Goal: Task Accomplishment & Management: Use online tool/utility

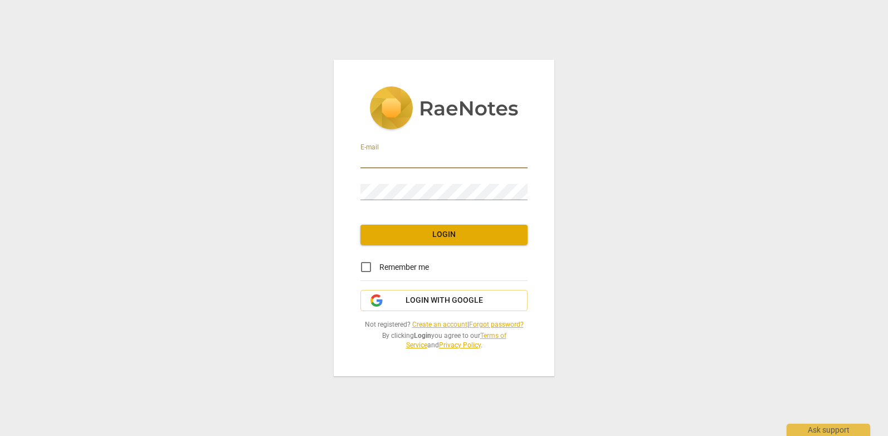
click at [381, 158] on input "email" at bounding box center [443, 160] width 167 height 16
type input "[EMAIL_ADDRESS][DOMAIN_NAME]"
click at [444, 234] on span "Login" at bounding box center [443, 234] width 149 height 11
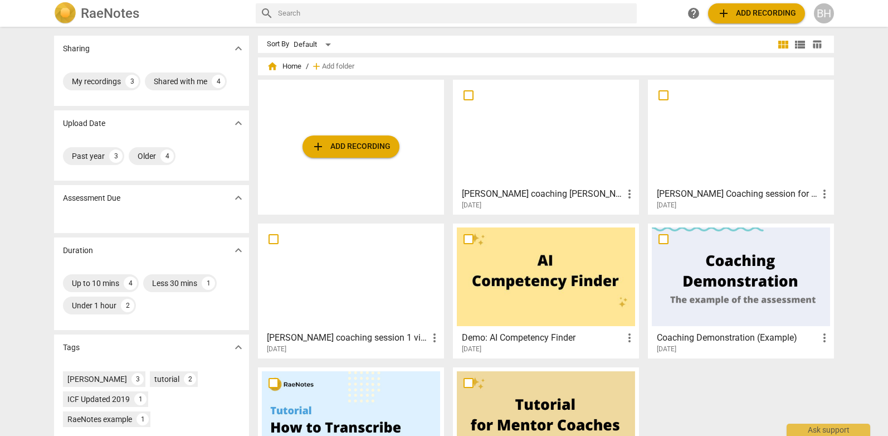
click at [512, 197] on h3 "[PERSON_NAME] coaching [PERSON_NAME] peer review session" at bounding box center [542, 193] width 161 height 13
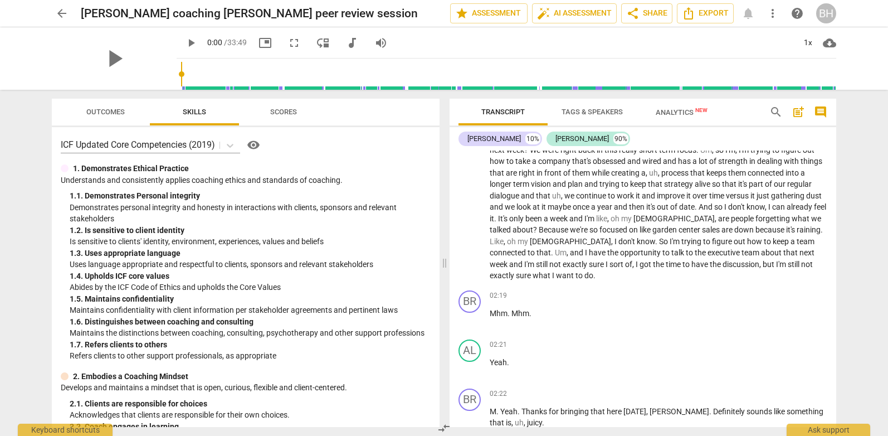
scroll to position [360, 0]
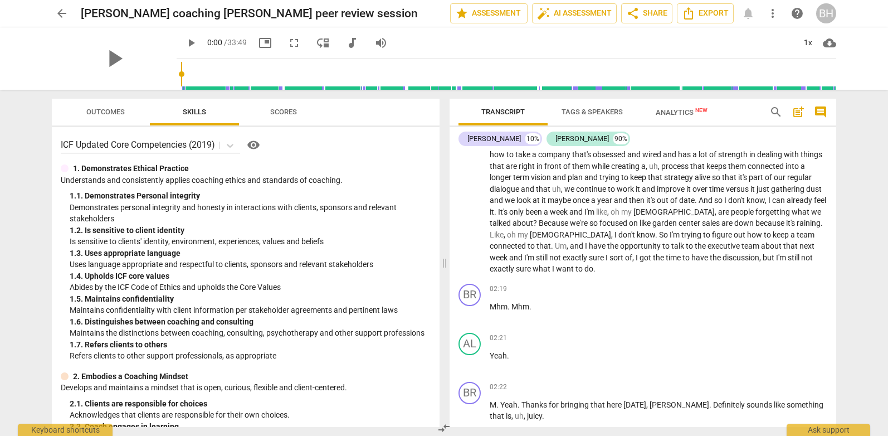
click at [63, 13] on span "arrow_back" at bounding box center [61, 13] width 13 height 13
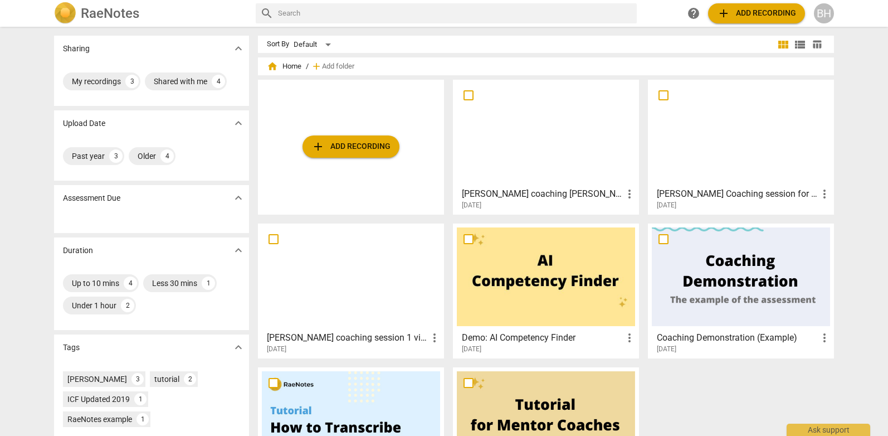
click at [737, 18] on span "add Add recording" at bounding box center [756, 13] width 79 height 13
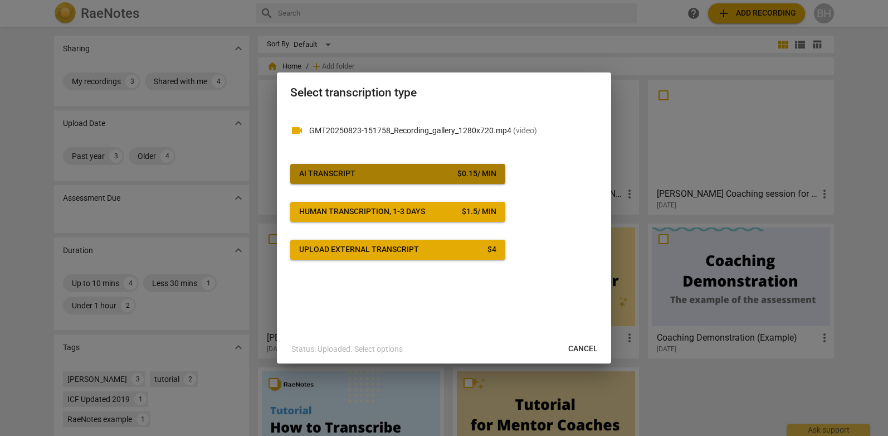
click at [388, 171] on span "AI Transcript $ 0.15 / min" at bounding box center [397, 173] width 197 height 11
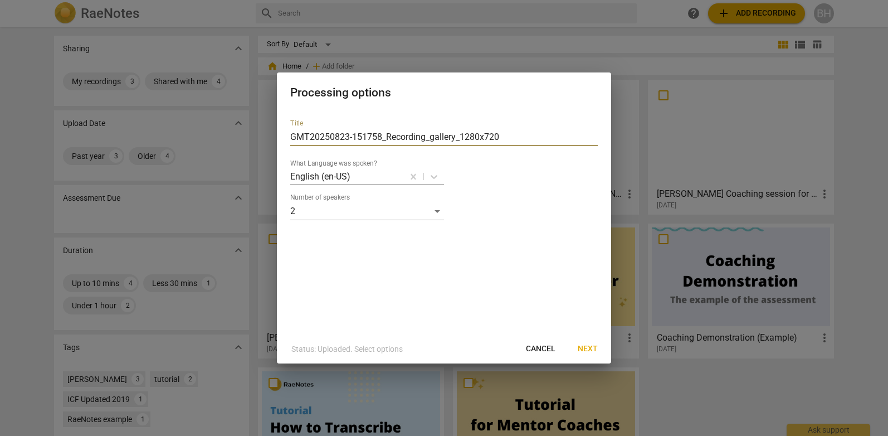
click at [385, 137] on input "GMT20250823-151758_Recording_gallery_1280x720" at bounding box center [443, 137] width 307 height 18
click at [384, 135] on input "Brooke coaching Mike -mentor session 3" at bounding box center [443, 137] width 307 height 18
type input "[PERSON_NAME] coaching [PERSON_NAME] - mentor session 3"
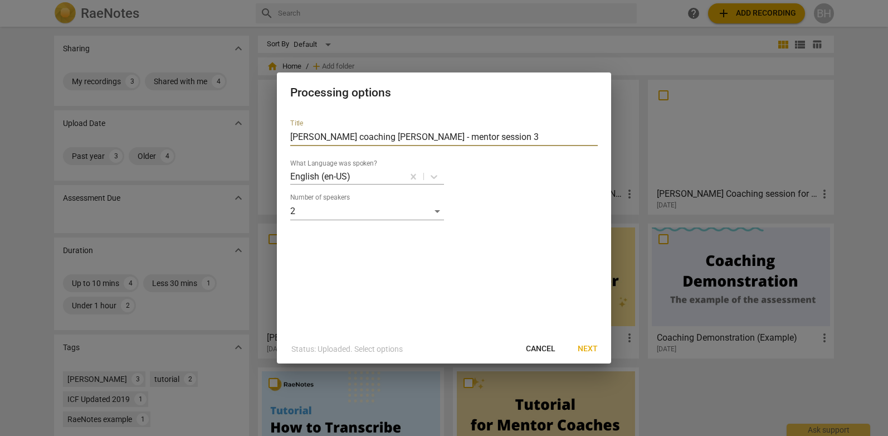
click at [590, 348] on span "Next" at bounding box center [588, 348] width 20 height 11
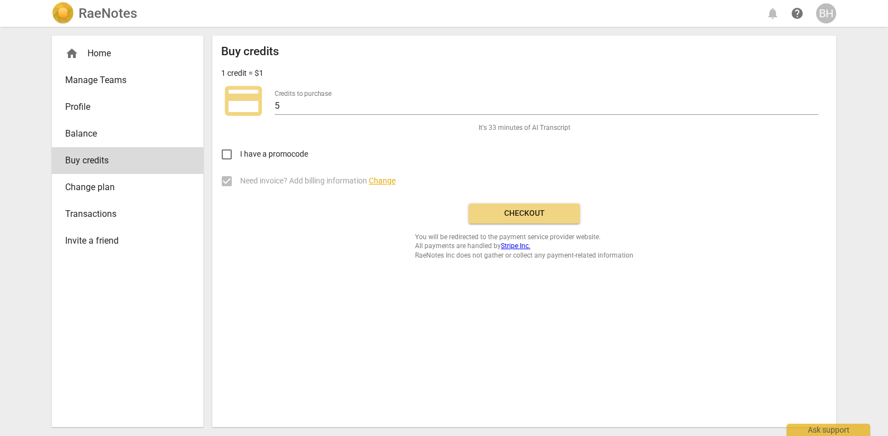
click at [520, 214] on span "Checkout" at bounding box center [524, 213] width 94 height 11
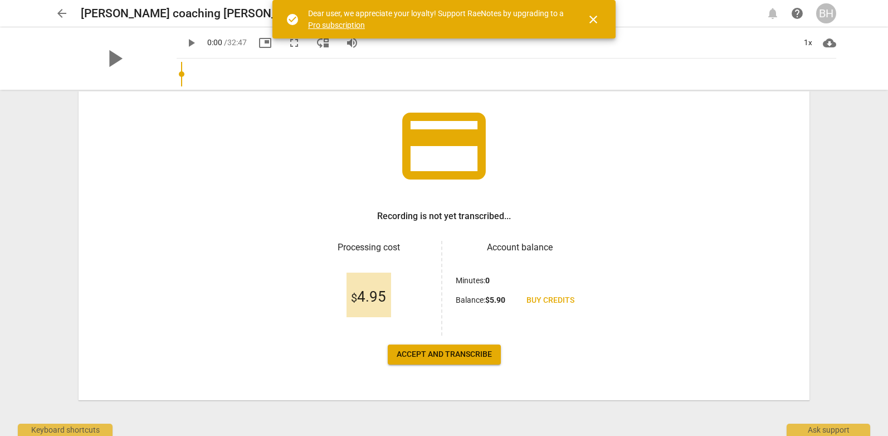
scroll to position [66, 0]
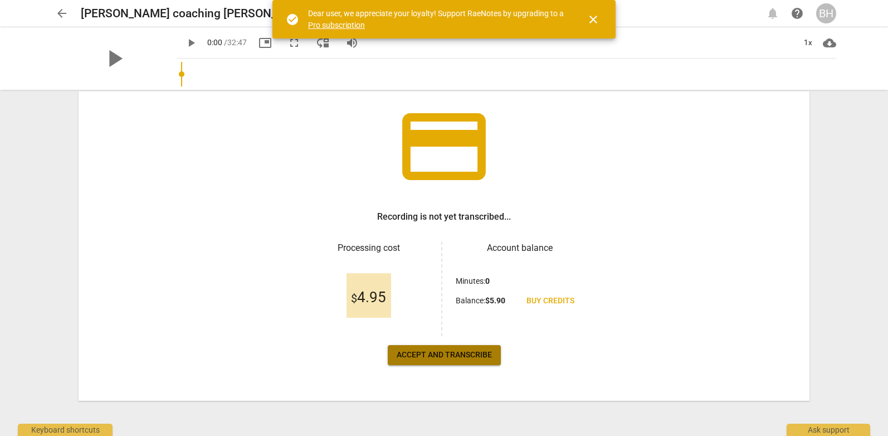
click at [443, 355] on span "Accept and transcribe" at bounding box center [444, 354] width 95 height 11
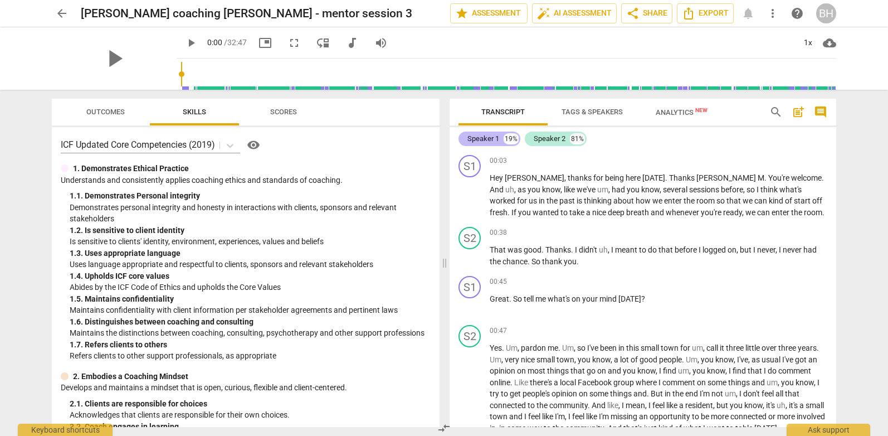
click at [477, 137] on div "Speaker 1" at bounding box center [483, 138] width 32 height 11
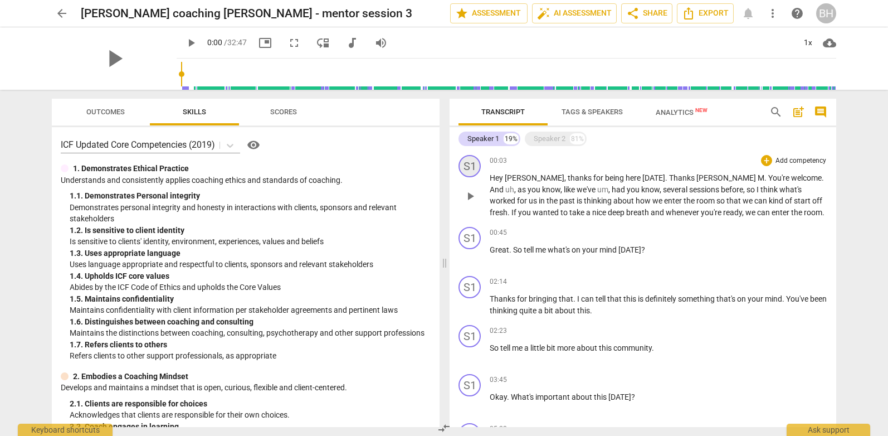
click at [469, 165] on div "S1" at bounding box center [469, 166] width 22 height 22
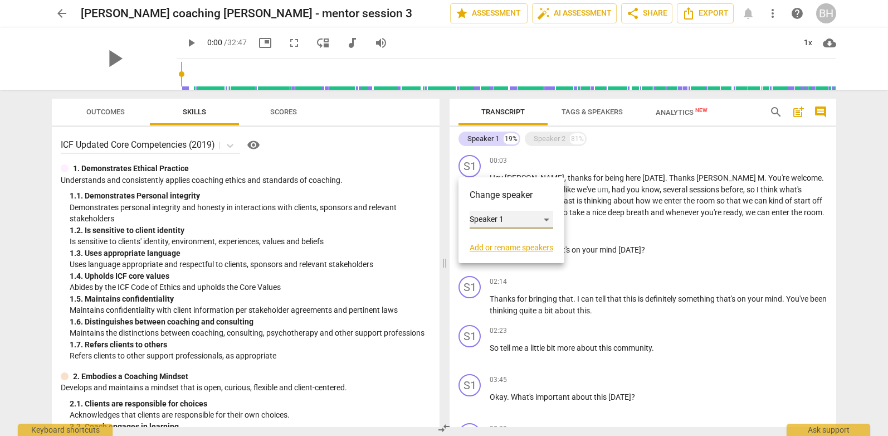
click at [485, 218] on div "Speaker 1" at bounding box center [511, 220] width 84 height 18
click at [491, 218] on li "Speaker 1" at bounding box center [511, 219] width 85 height 21
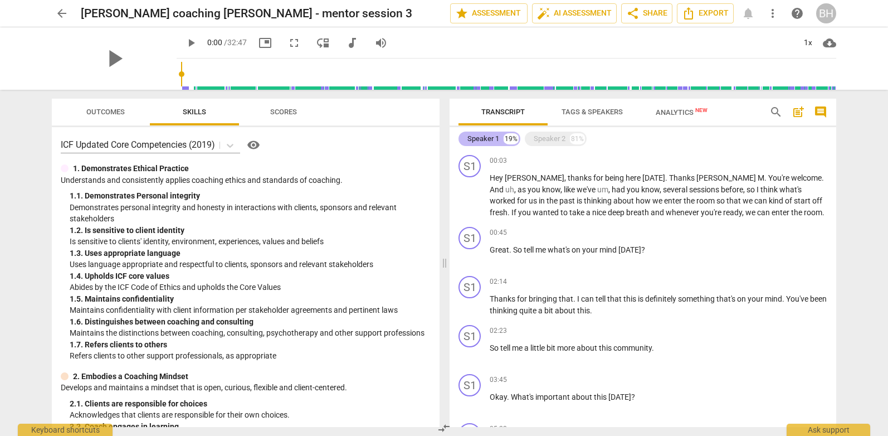
click at [495, 137] on div "Speaker 1" at bounding box center [483, 138] width 32 height 11
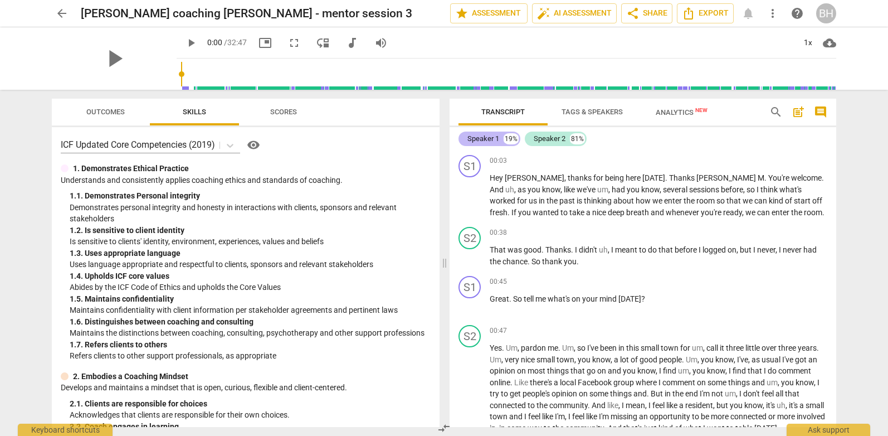
click at [495, 137] on div "Speaker 1" at bounding box center [483, 138] width 32 height 11
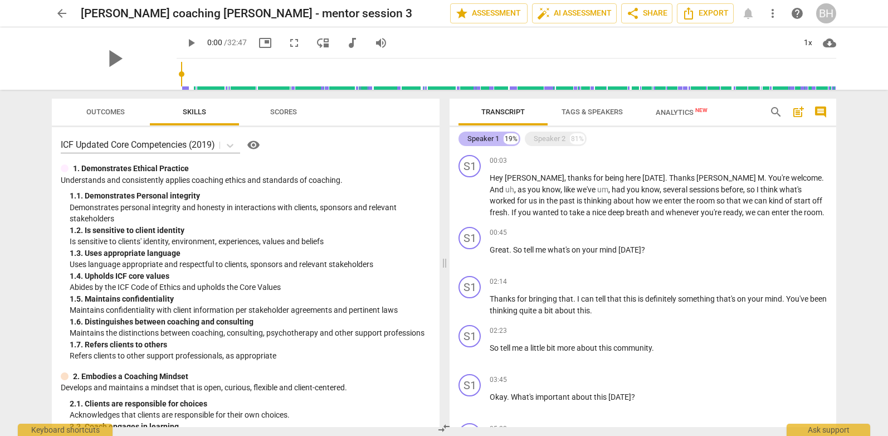
click at [495, 137] on div "Speaker 1" at bounding box center [483, 138] width 32 height 11
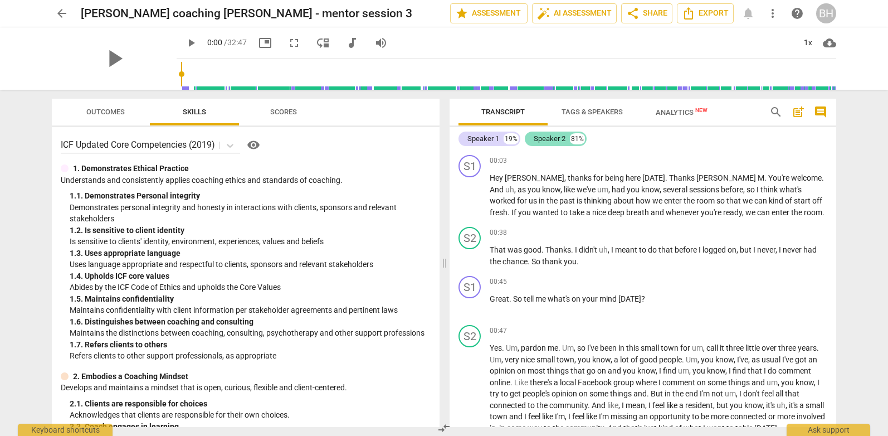
click at [553, 137] on div "Speaker 2" at bounding box center [550, 138] width 32 height 11
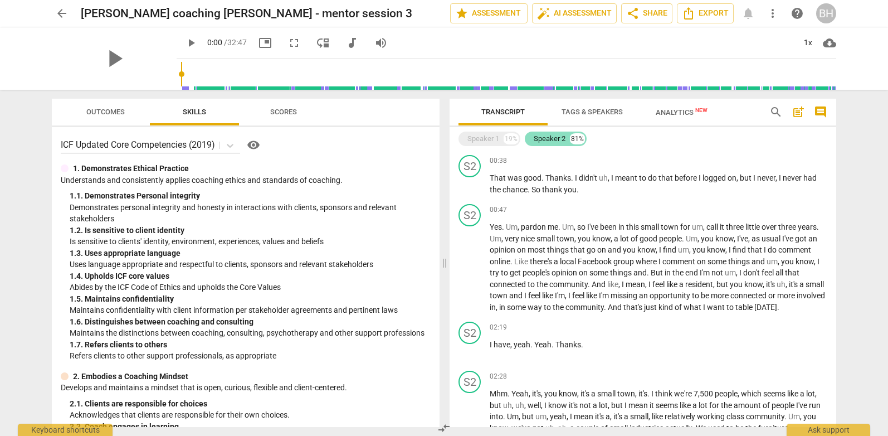
click at [553, 137] on div "Speaker 2" at bounding box center [550, 138] width 32 height 11
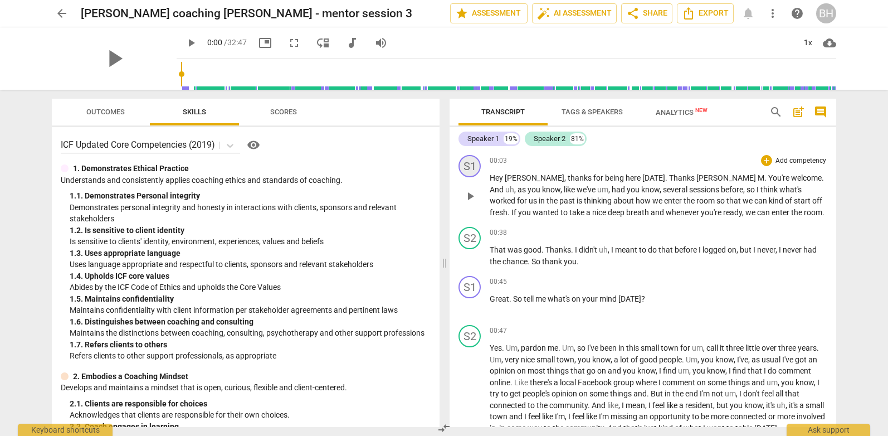
click at [471, 170] on div "S1" at bounding box center [469, 166] width 22 height 22
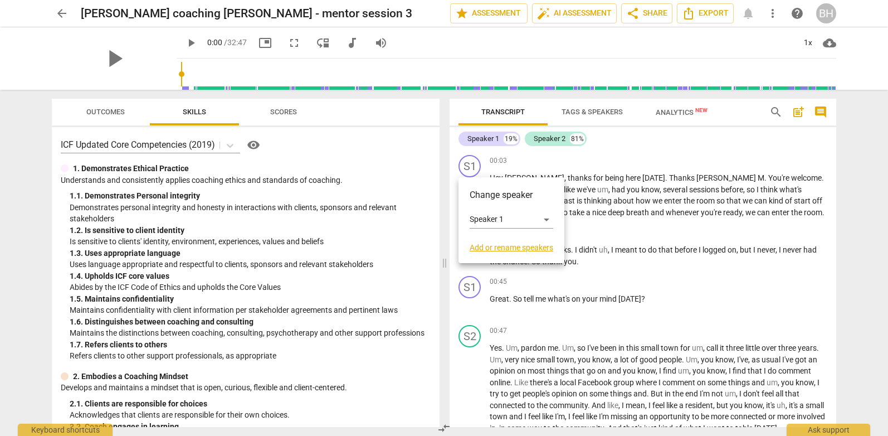
click at [492, 247] on link "Add or rename speakers" at bounding box center [511, 247] width 84 height 9
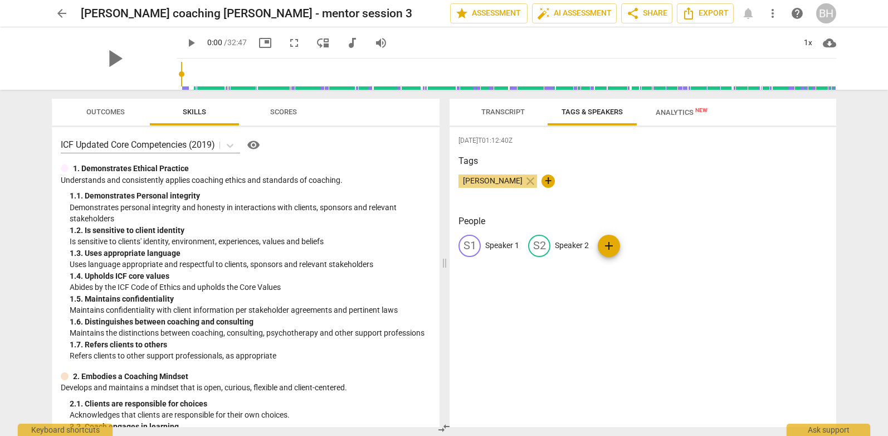
click at [488, 182] on span "[PERSON_NAME]" at bounding box center [492, 180] width 69 height 9
click at [487, 248] on p "Speaker 1" at bounding box center [502, 245] width 34 height 12
type input "[PERSON_NAME]"
click at [632, 244] on p "Speaker 2" at bounding box center [644, 245] width 34 height 12
type input "M"
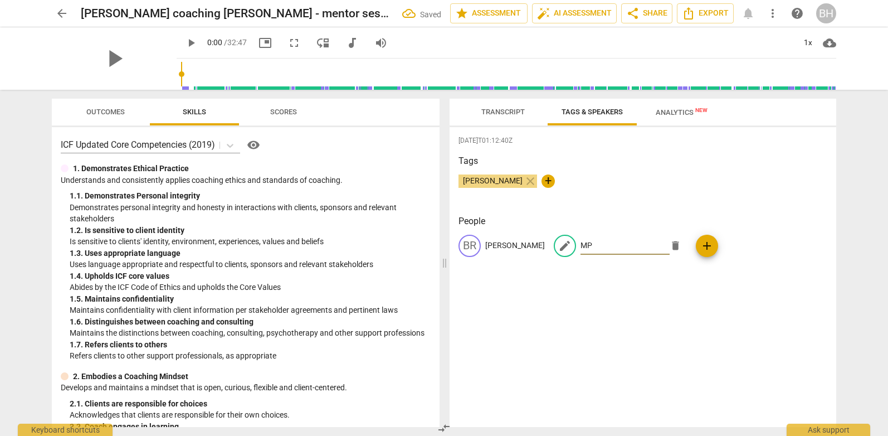
type input "MP"
click at [631, 309] on div "[DATE]T01:12:40Z Tags [PERSON_NAME] close + People [PERSON_NAME] MP MP add" at bounding box center [642, 277] width 387 height 300
click at [496, 111] on span "Transcript" at bounding box center [502, 111] width 43 height 8
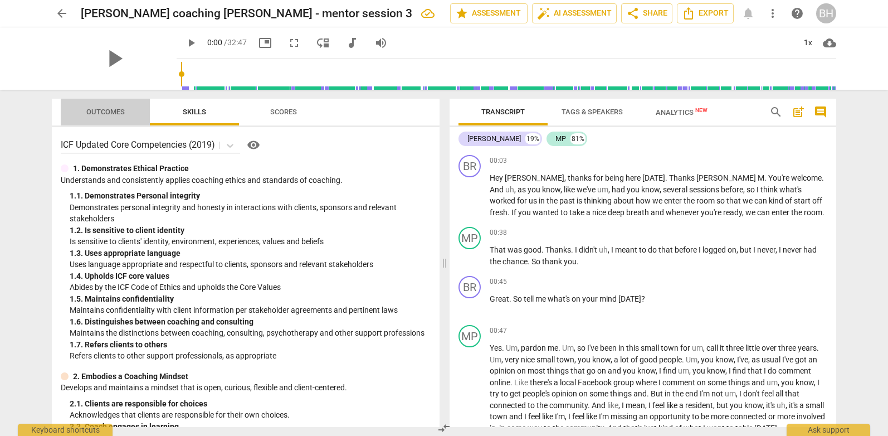
click at [102, 115] on span "Outcomes" at bounding box center [105, 111] width 38 height 8
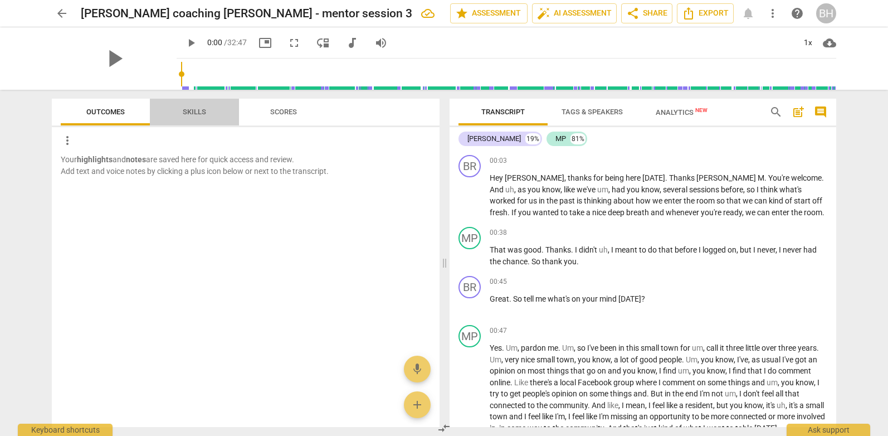
click at [198, 112] on span "Skills" at bounding box center [194, 111] width 23 height 8
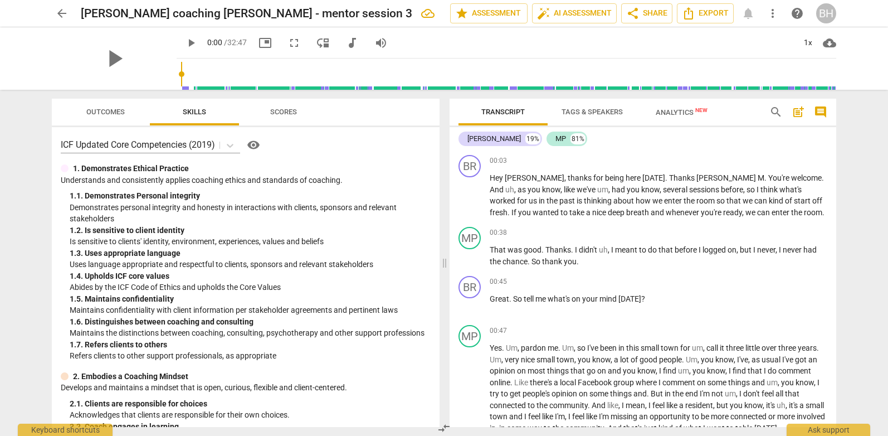
click at [302, 109] on span "Scores" at bounding box center [283, 112] width 53 height 15
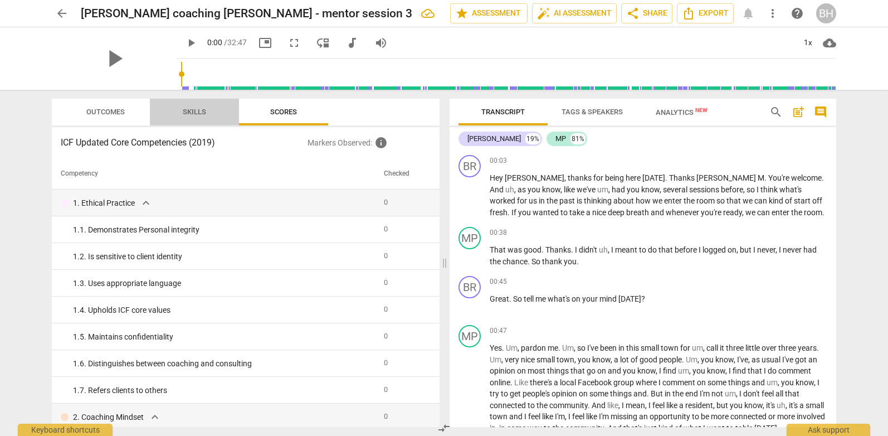
click at [188, 114] on span "Skills" at bounding box center [194, 111] width 23 height 8
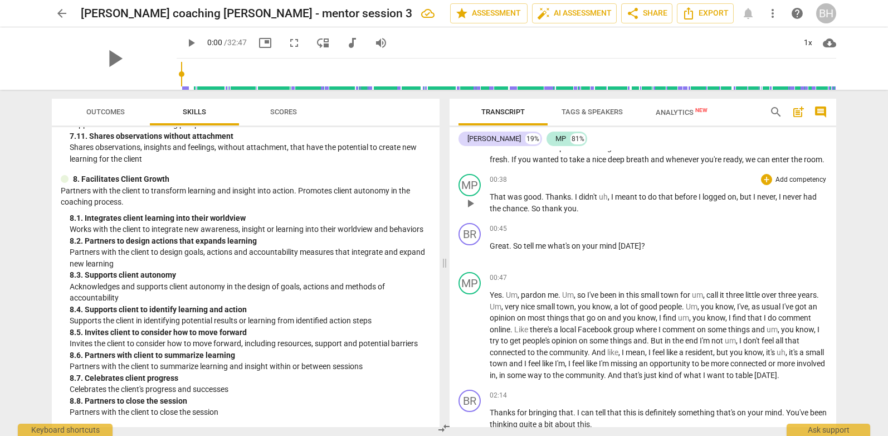
scroll to position [0, 0]
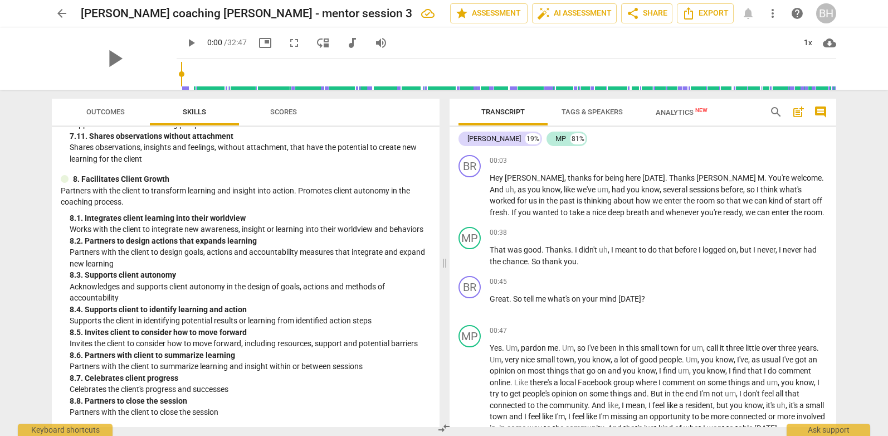
click at [60, 10] on span "arrow_back" at bounding box center [61, 13] width 13 height 13
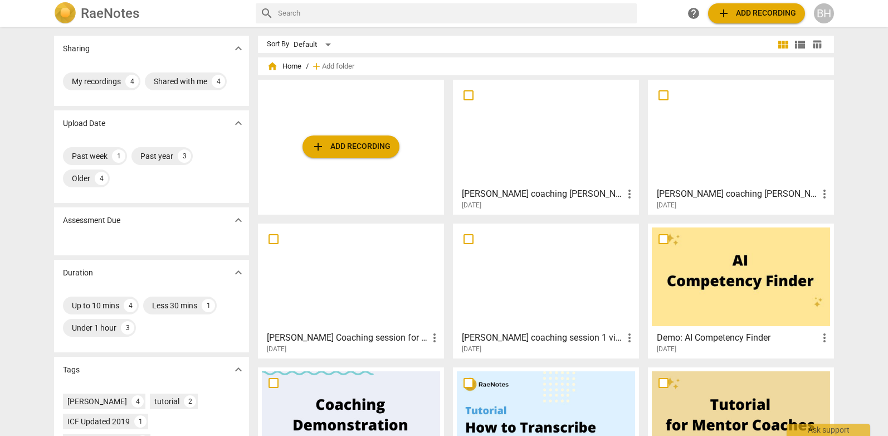
click at [505, 195] on h3 "[PERSON_NAME] coaching [PERSON_NAME] - mentor session 3" at bounding box center [542, 193] width 161 height 13
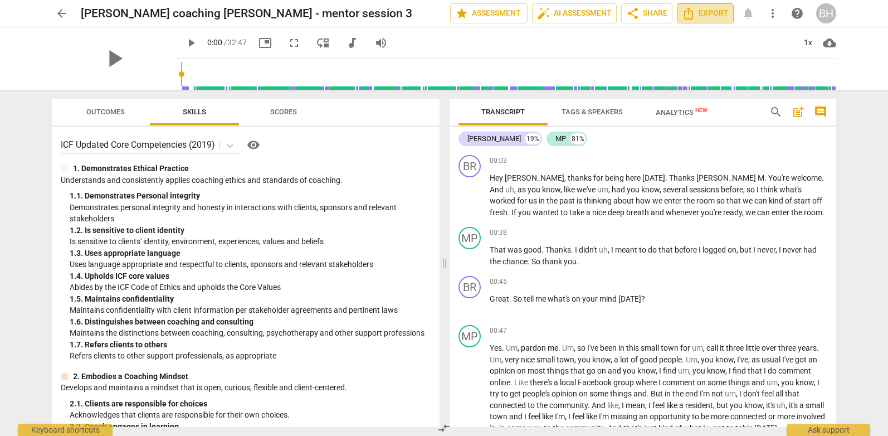
click at [707, 13] on span "Export" at bounding box center [705, 13] width 47 height 13
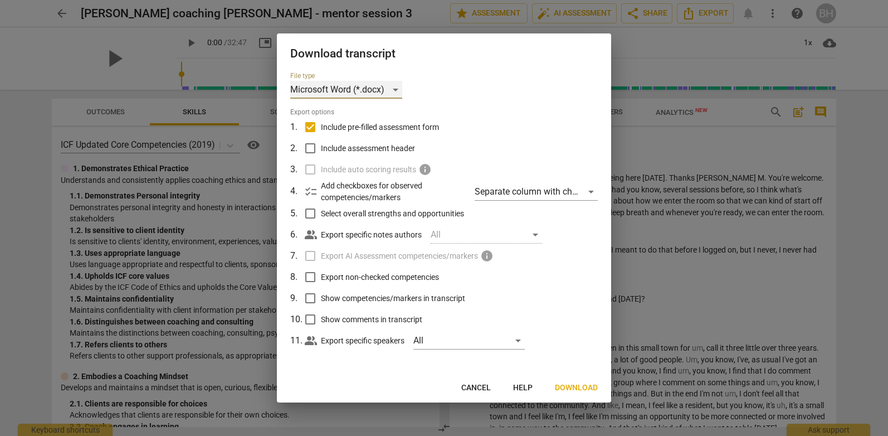
click at [395, 84] on div "Microsoft Word (*.docx)" at bounding box center [346, 90] width 112 height 18
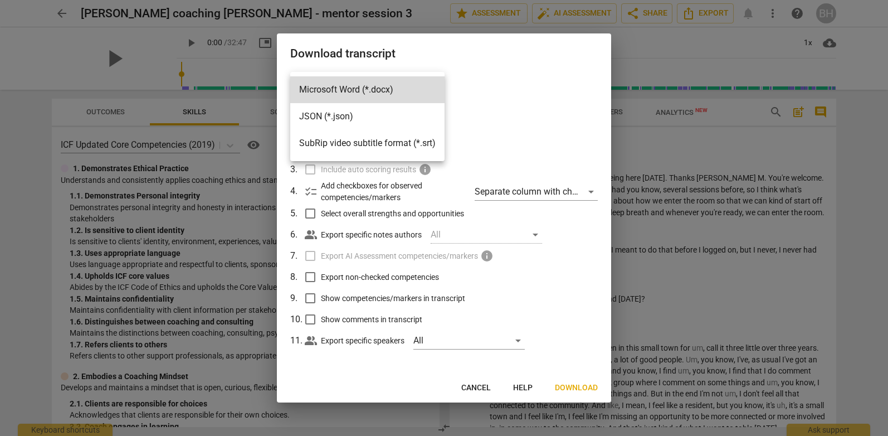
click at [470, 48] on div at bounding box center [444, 218] width 888 height 436
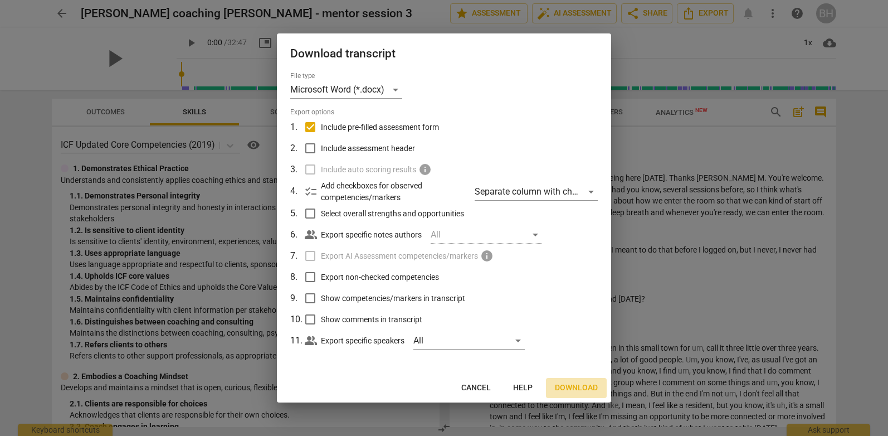
click at [576, 386] on span "Download" at bounding box center [576, 387] width 43 height 11
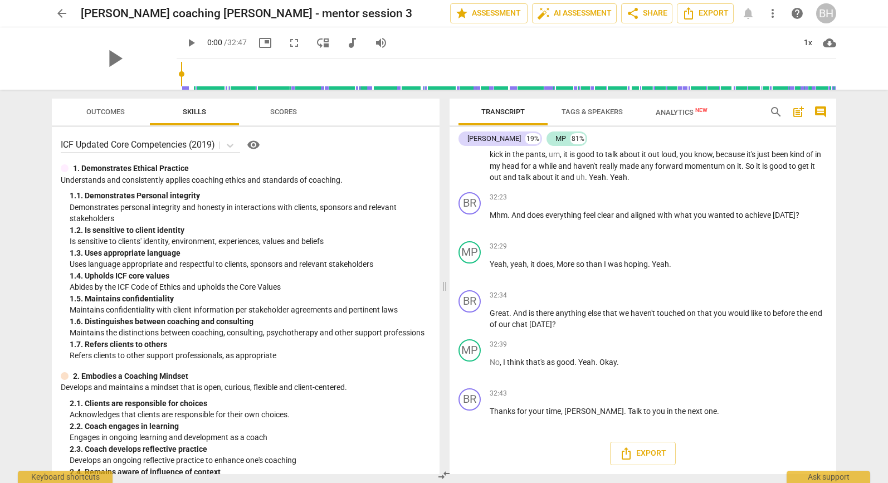
scroll to position [5969, 0]
click at [651, 13] on span "share Share" at bounding box center [646, 13] width 41 height 13
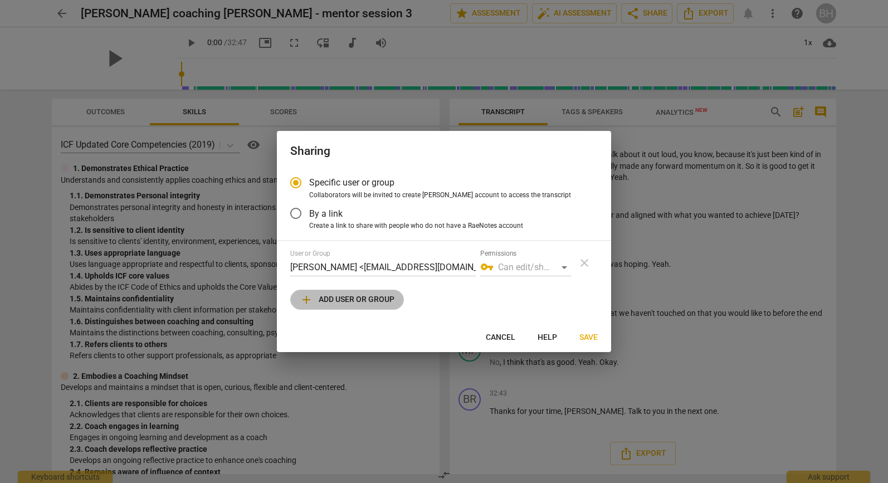
click at [349, 299] on span "add Add user or group" at bounding box center [347, 299] width 95 height 13
radio input "false"
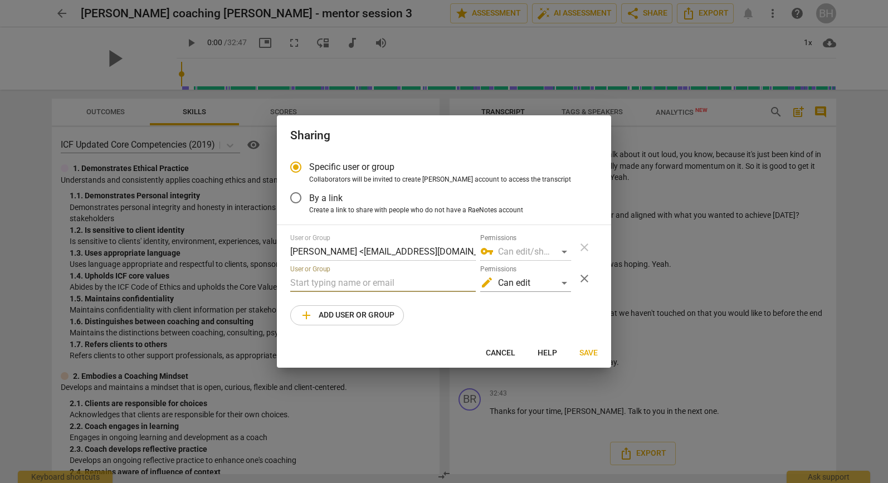
click at [332, 283] on input "text" at bounding box center [382, 283] width 185 height 18
click at [393, 284] on input "[PERSON_NAME].[PERSON_NAME]@" at bounding box center [382, 283] width 185 height 18
type input "p"
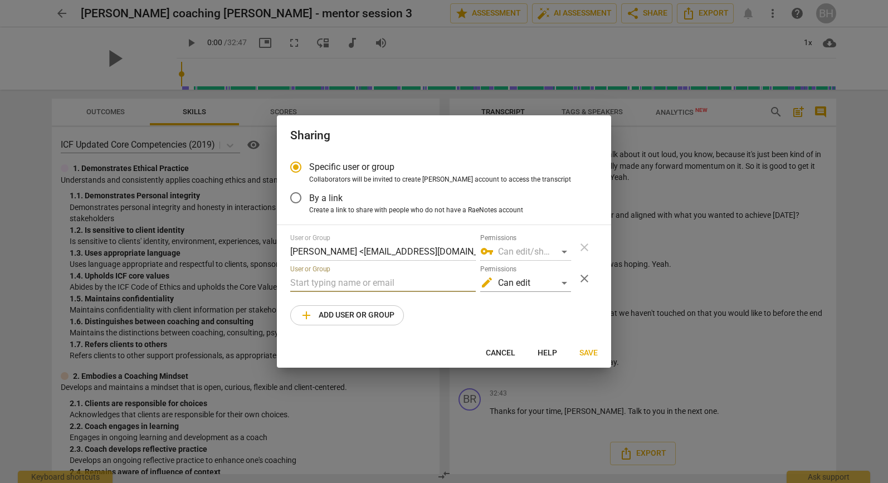
paste input "[PERSON_NAME][EMAIL_ADDRESS][DOMAIN_NAME]"
type input "[PERSON_NAME][EMAIL_ADDRESS][DOMAIN_NAME]"
click at [331, 312] on span "add Add user or group" at bounding box center [347, 315] width 95 height 13
radio input "false"
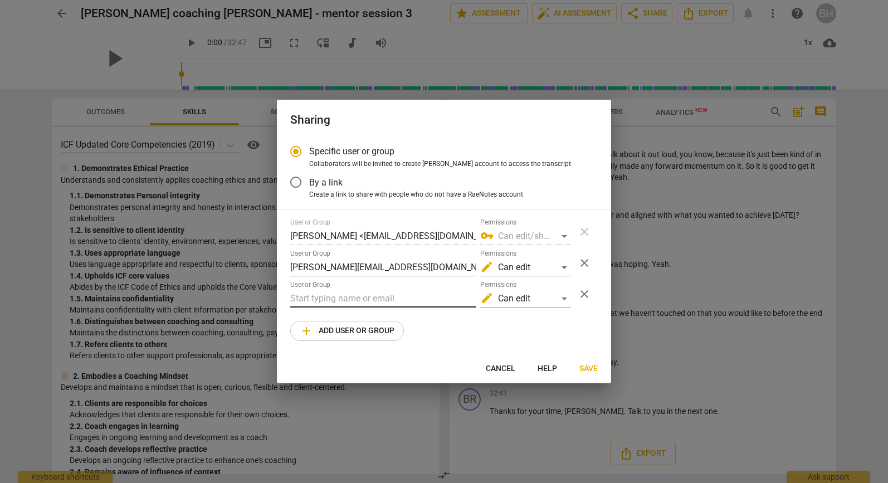
click at [326, 299] on input "text" at bounding box center [382, 299] width 185 height 18
type input "[PERSON_NAME][EMAIL_ADDRESS][DOMAIN_NAME]"
click at [588, 295] on span "close" at bounding box center [584, 293] width 13 height 13
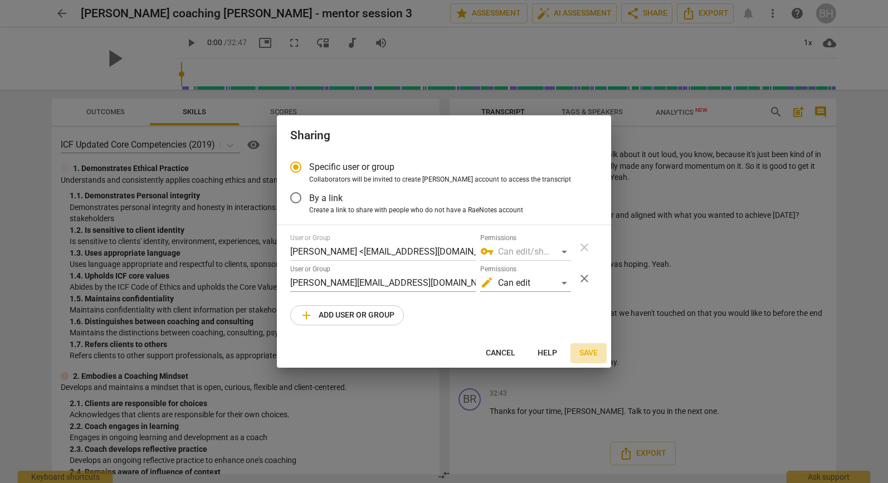
click at [586, 352] on span "Save" at bounding box center [588, 353] width 18 height 11
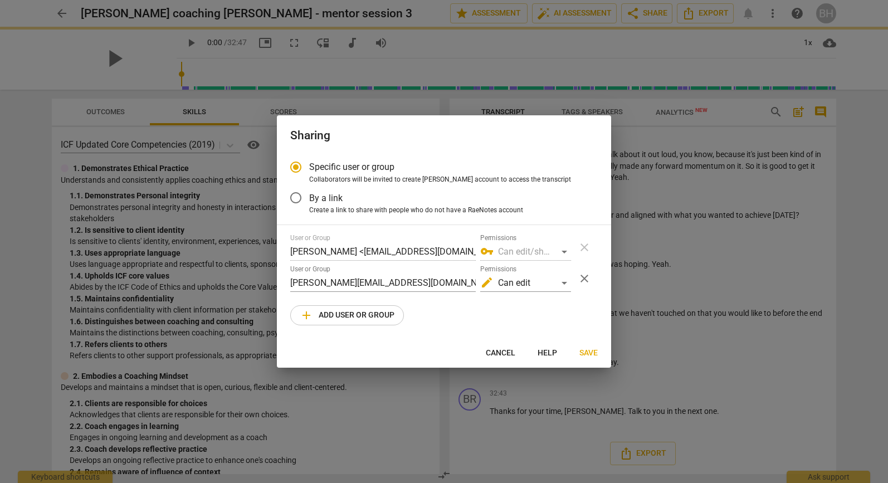
radio input "false"
type input "[PERSON_NAME] <[PERSON_NAME][EMAIL_ADDRESS][DOMAIN_NAME]>"
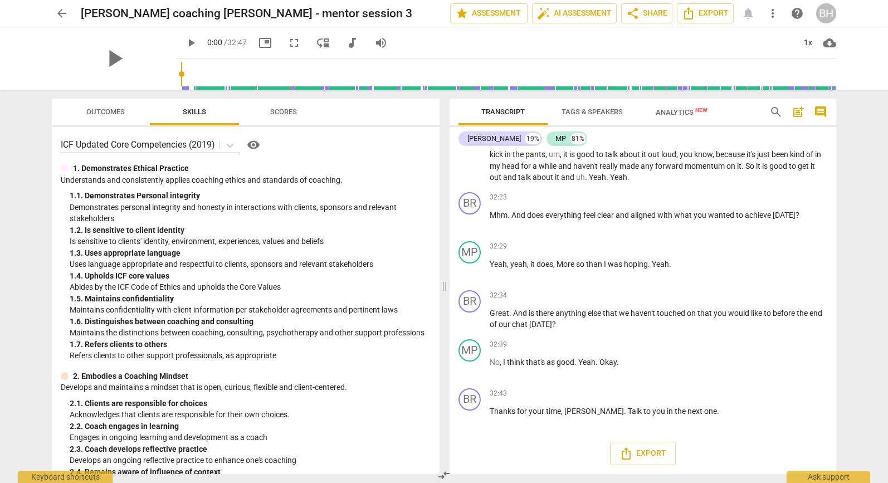
click at [60, 10] on span "arrow_back" at bounding box center [61, 13] width 13 height 13
